Goal: Browse casually

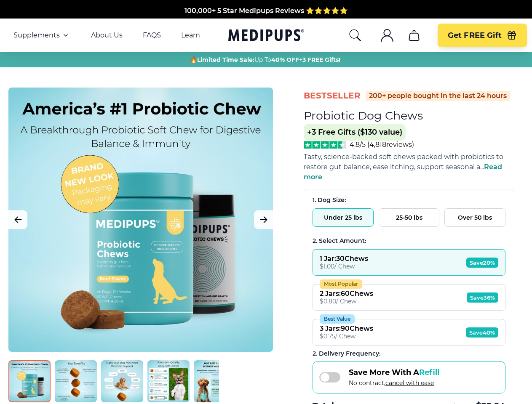
click at [42, 35] on span "Supplements" at bounding box center [36, 35] width 46 height 8
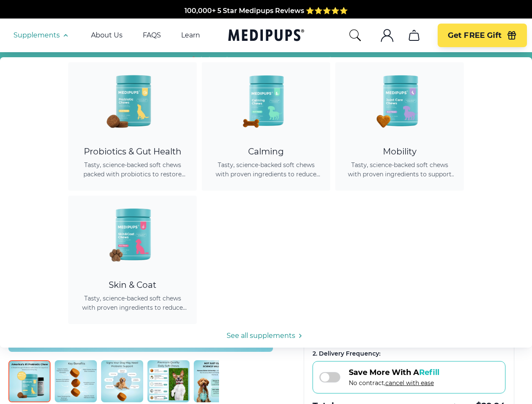
click at [65, 35] on icon "button" at bounding box center [66, 35] width 10 height 10
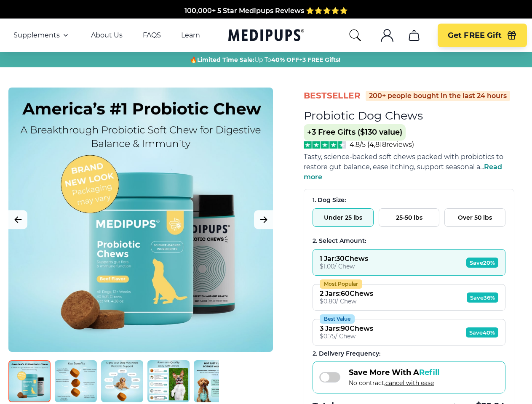
click at [354, 35] on icon "search" at bounding box center [354, 35] width 13 height 13
click at [386, 35] on icon ".cls-1{fill:none;stroke:currentColor;stroke-miterlimit:10;stroke-width:1.5px;}" at bounding box center [386, 35] width 13 height 13
click at [413, 35] on icon "cart" at bounding box center [413, 35] width 13 height 13
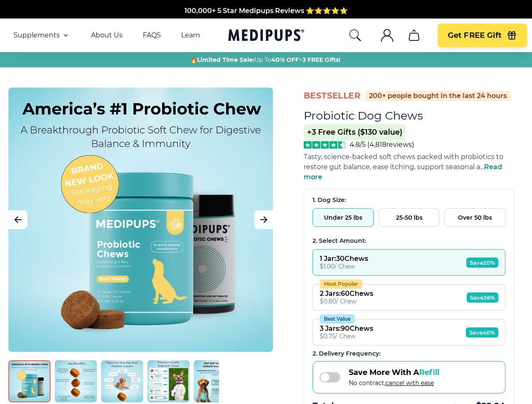
click at [511, 35] on icon "button" at bounding box center [512, 36] width 8 height 5
